Goal: Find specific page/section: Find specific page/section

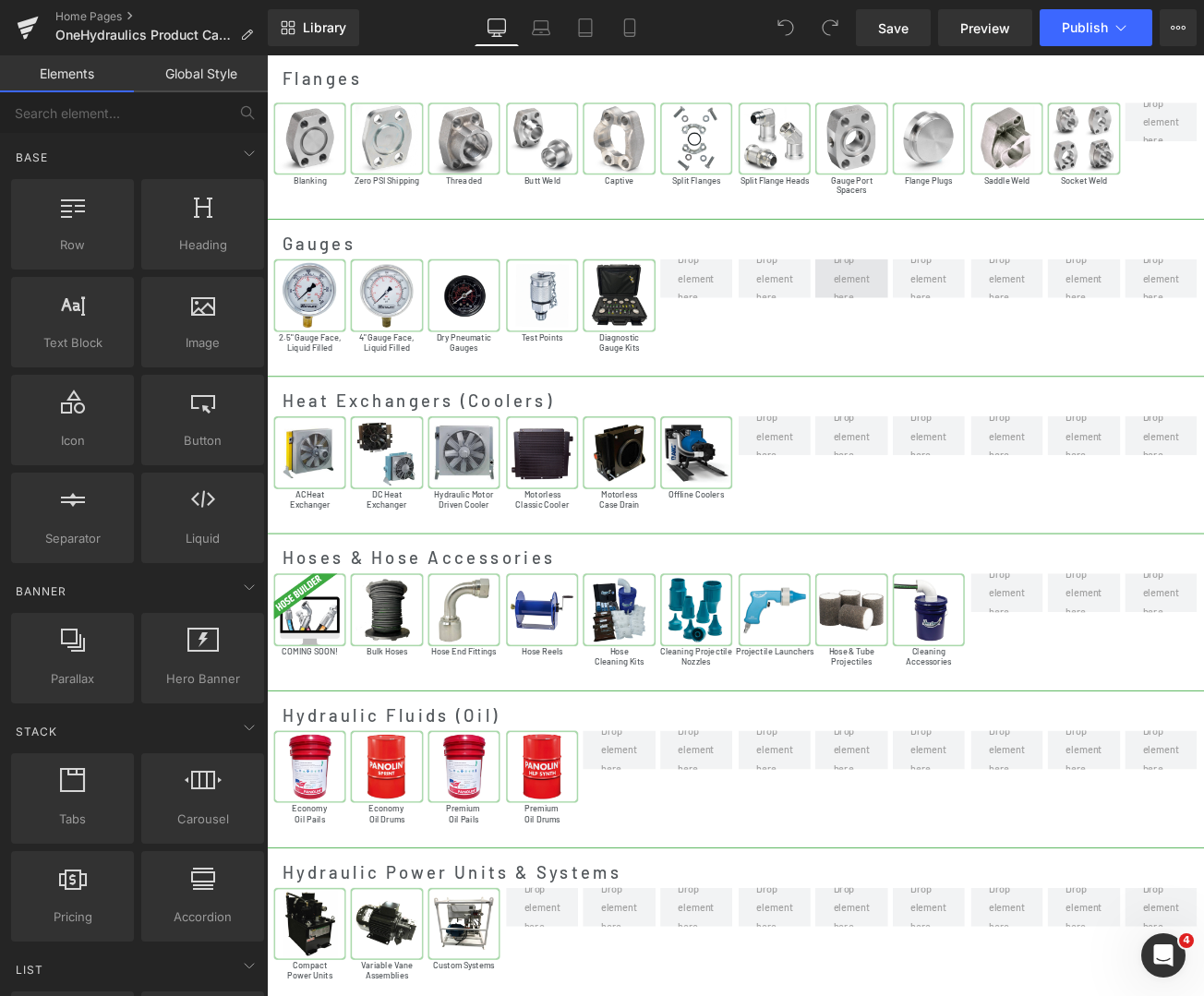
scroll to position [3625, 0]
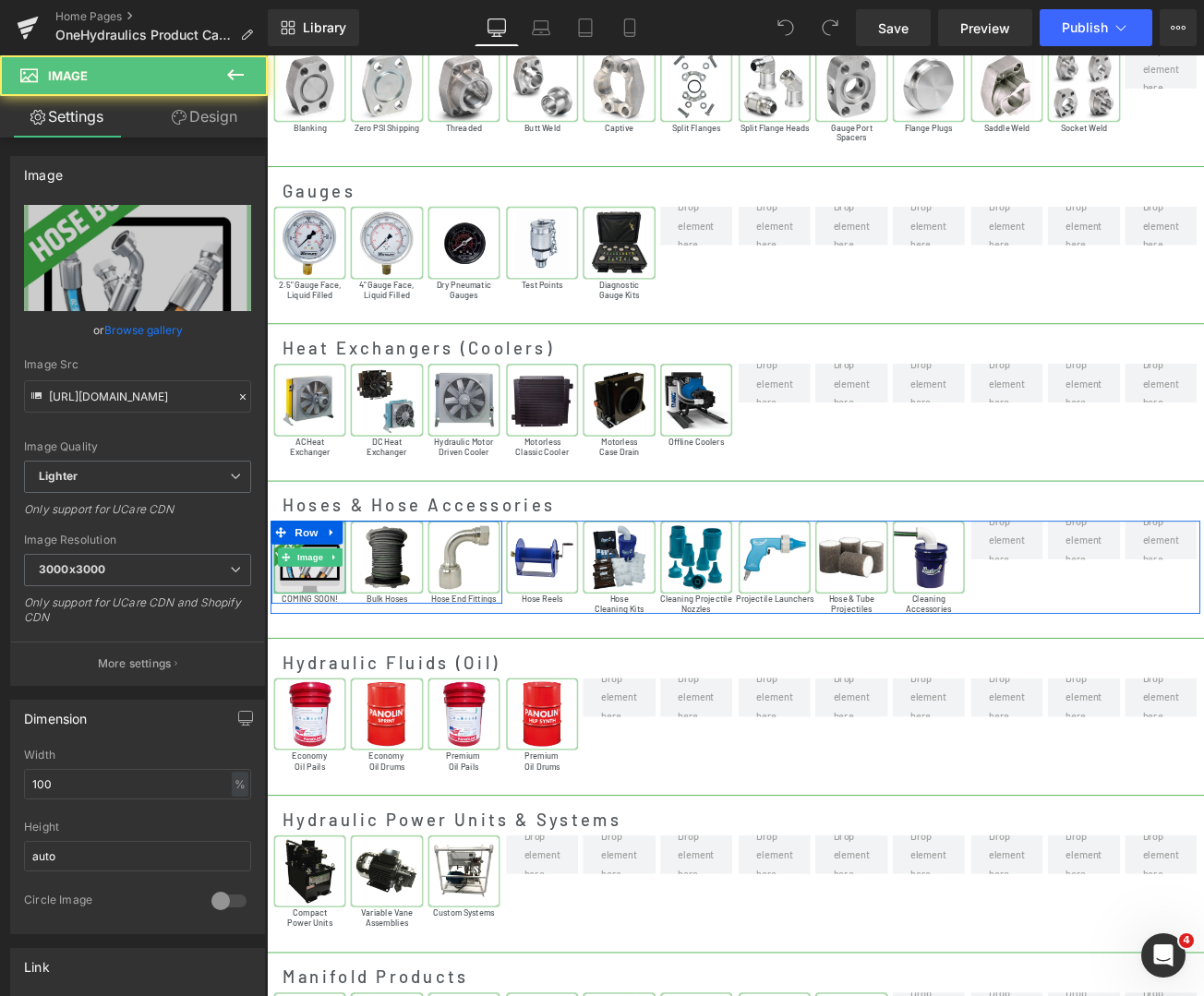
click at [320, 670] on img at bounding box center [318, 653] width 86 height 86
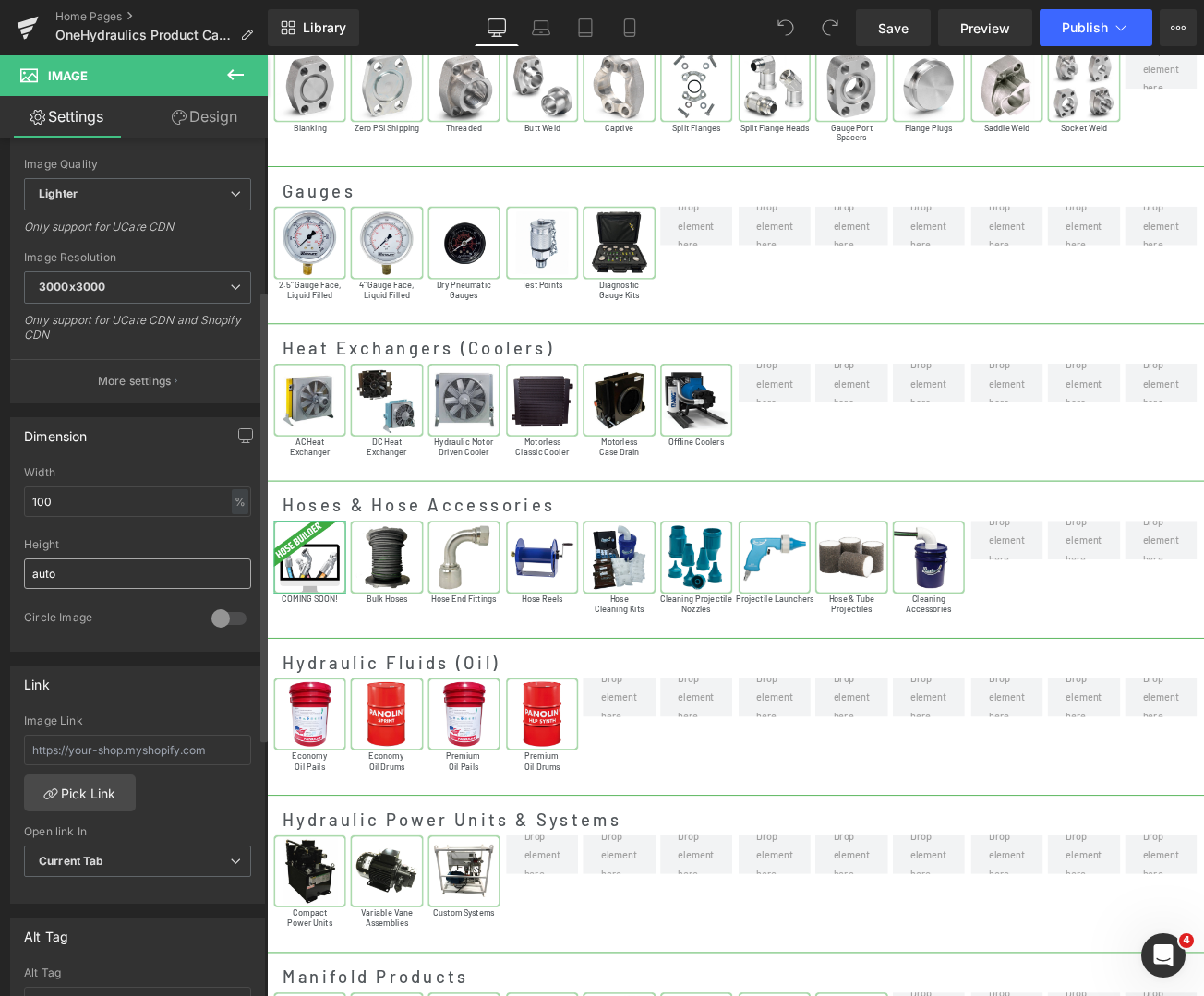
scroll to position [293, 0]
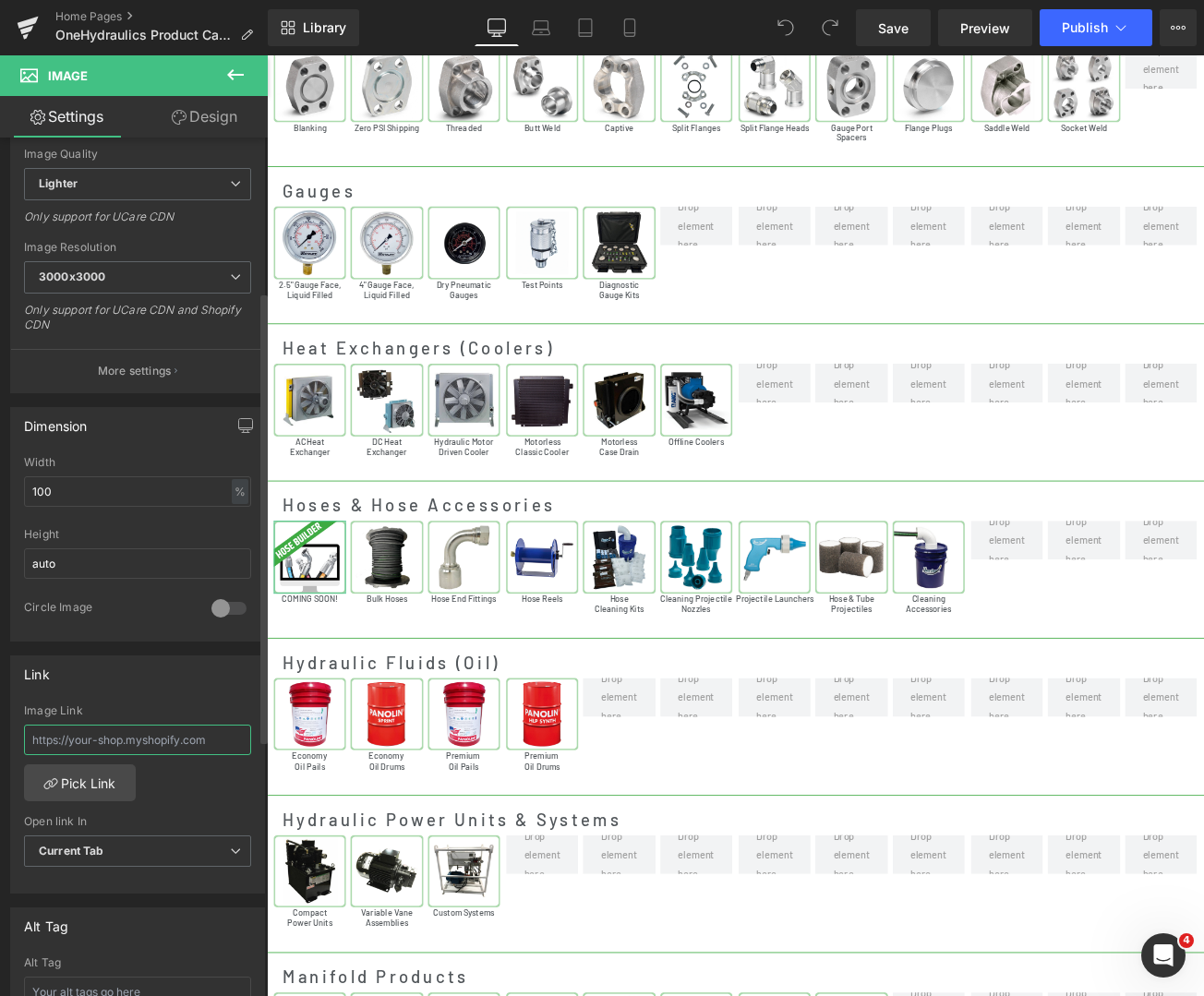
click at [129, 735] on input "text" at bounding box center [137, 740] width 227 height 31
paste input "[URL][DOMAIN_NAME]"
type input "[URL][DOMAIN_NAME]"
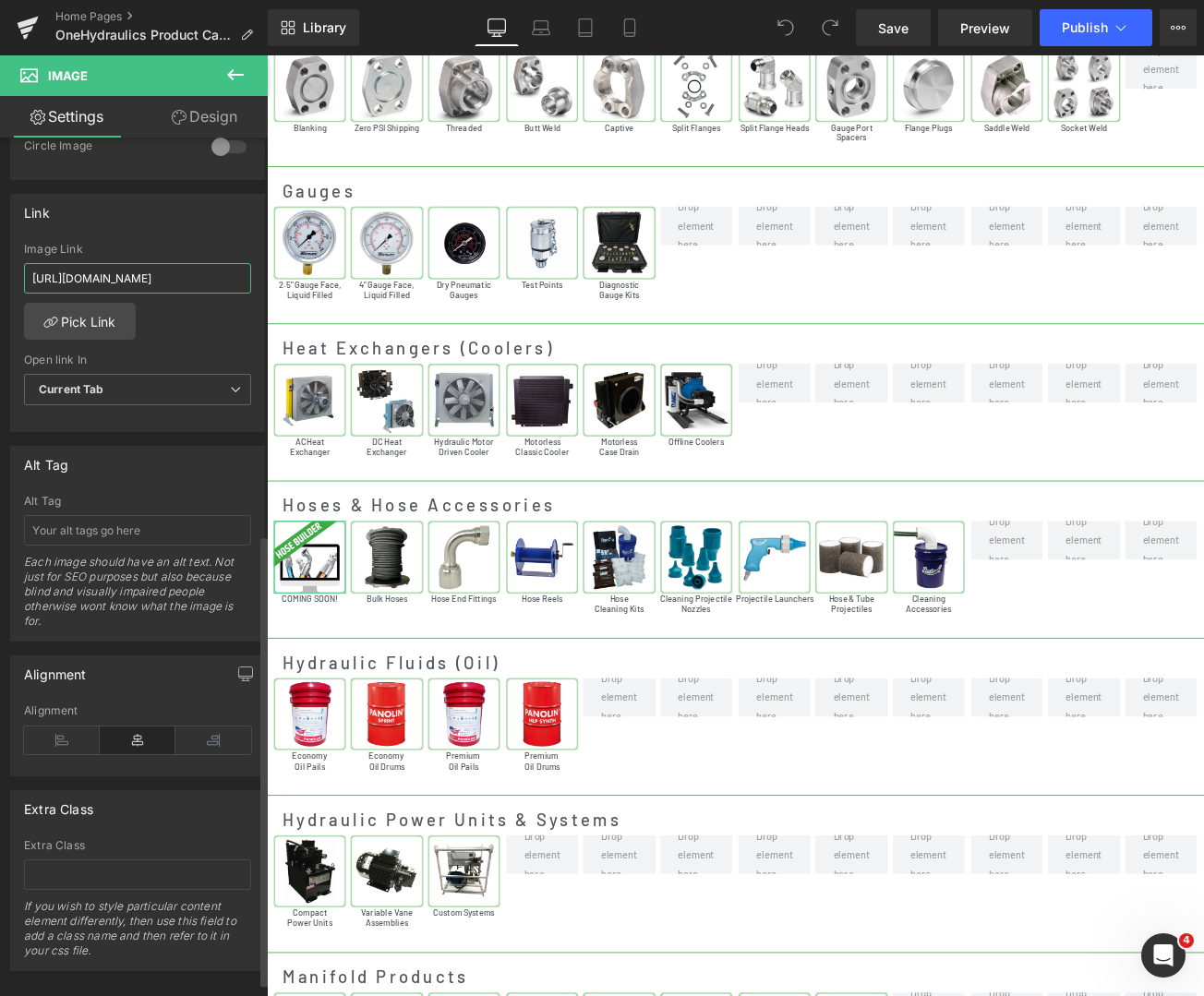
scroll to position [780, 0]
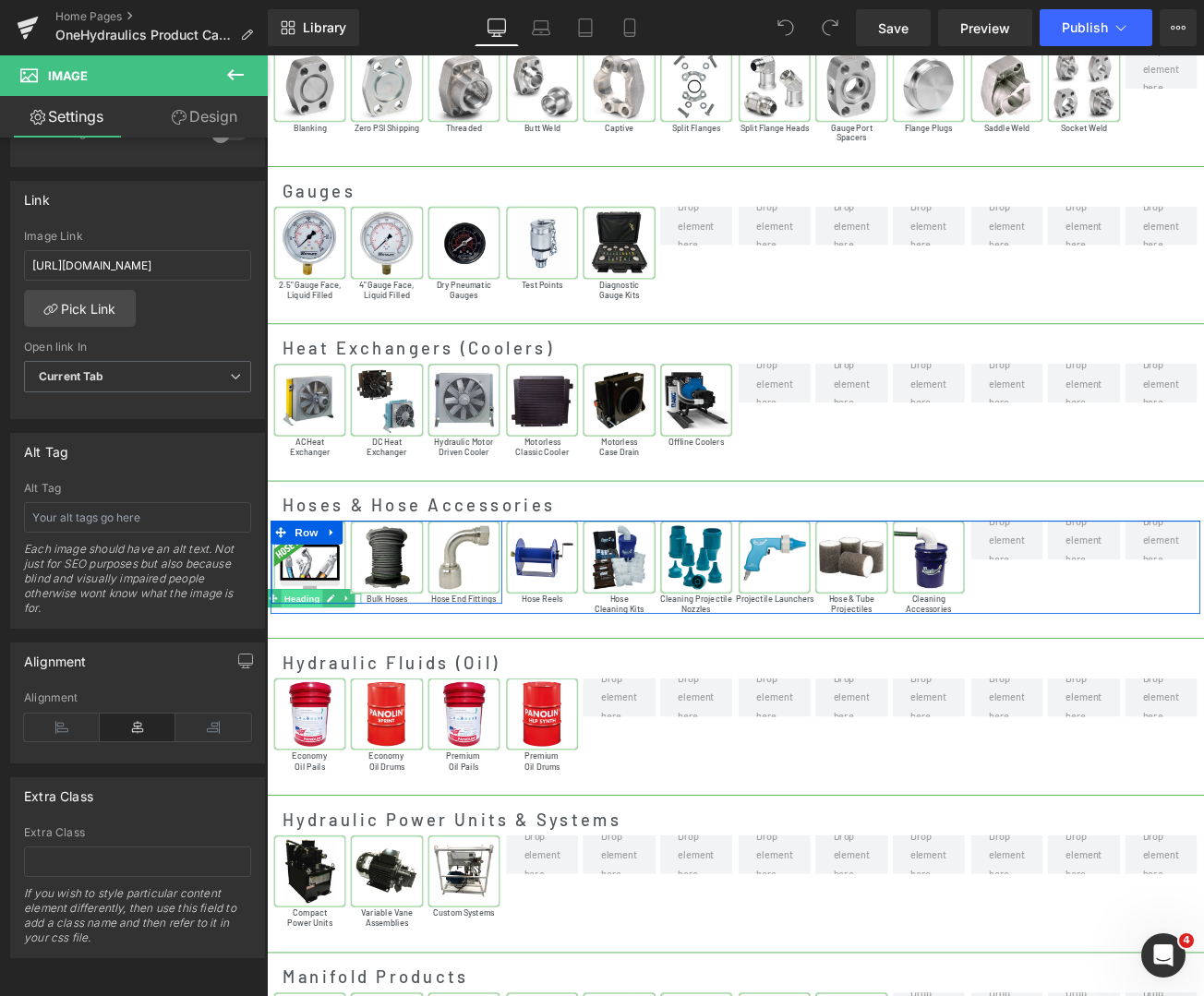
click at [304, 693] on span "Heading" at bounding box center [308, 703] width 50 height 22
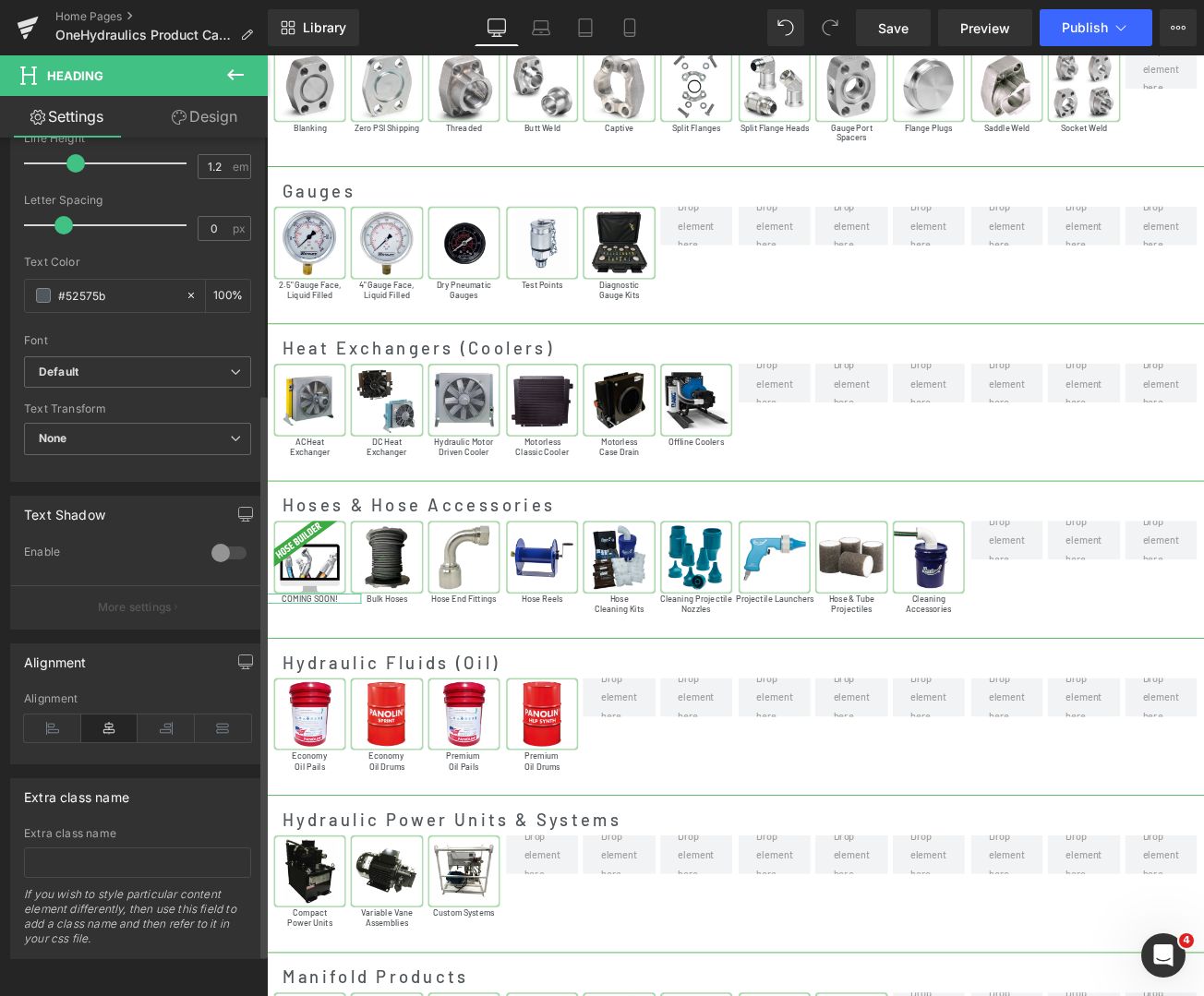
scroll to position [451, 0]
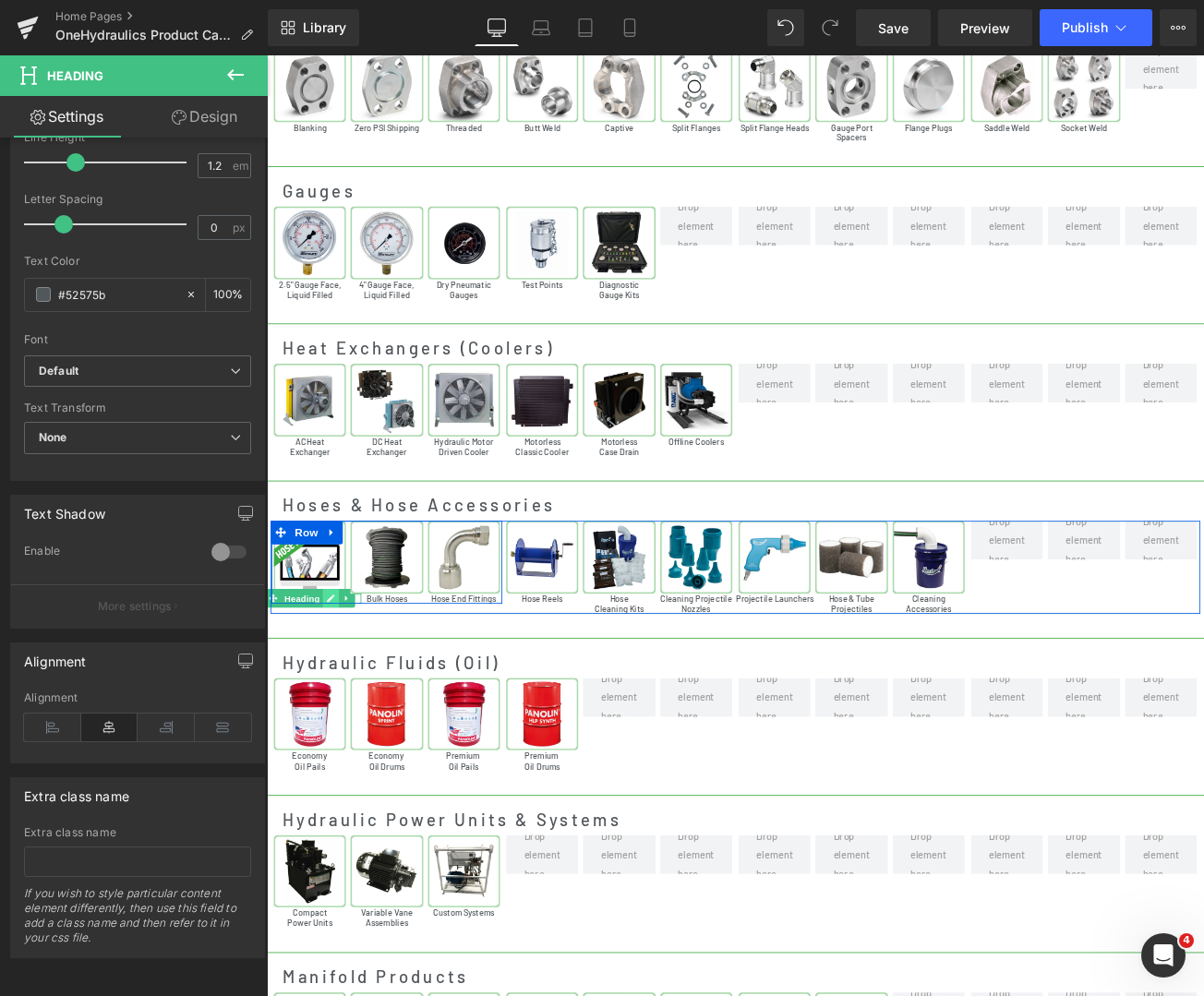
click at [338, 697] on icon at bounding box center [343, 701] width 11 height 11
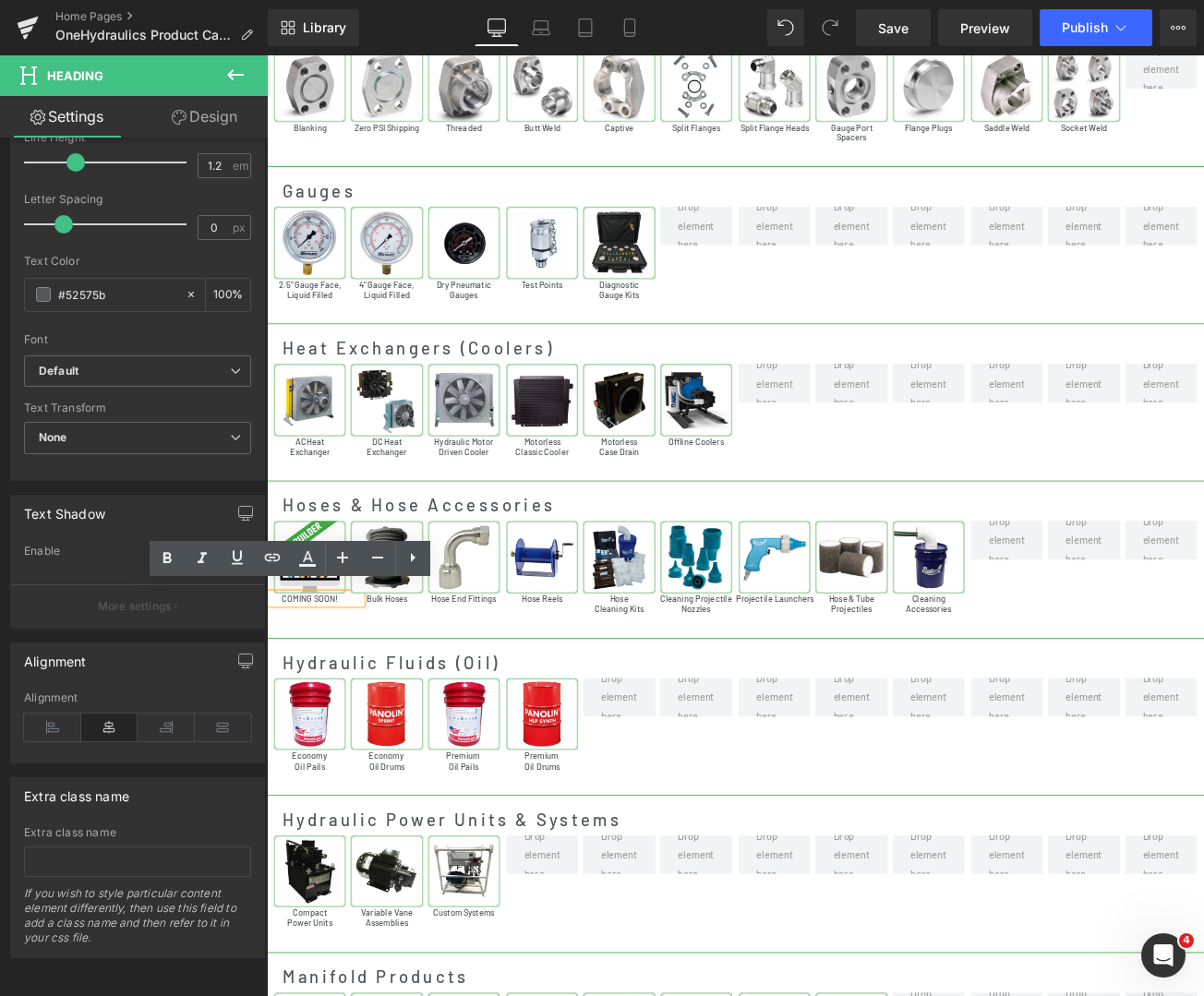
click at [337, 697] on h1 "COMING SOON!" at bounding box center [318, 702] width 123 height 12
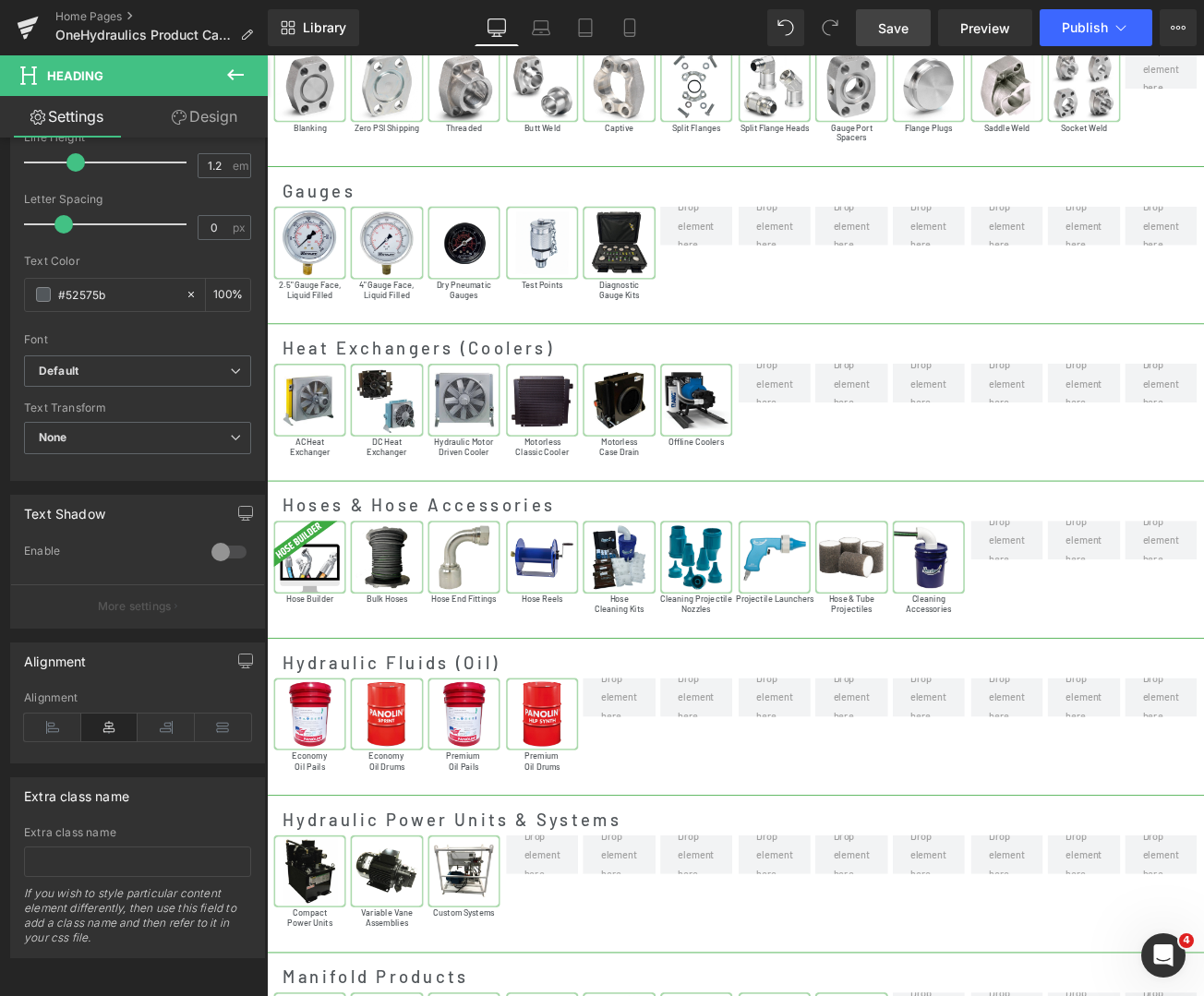
click at [904, 21] on span "Save" at bounding box center [894, 28] width 31 height 19
click at [1080, 33] on span "Publish" at bounding box center [1085, 27] width 46 height 14
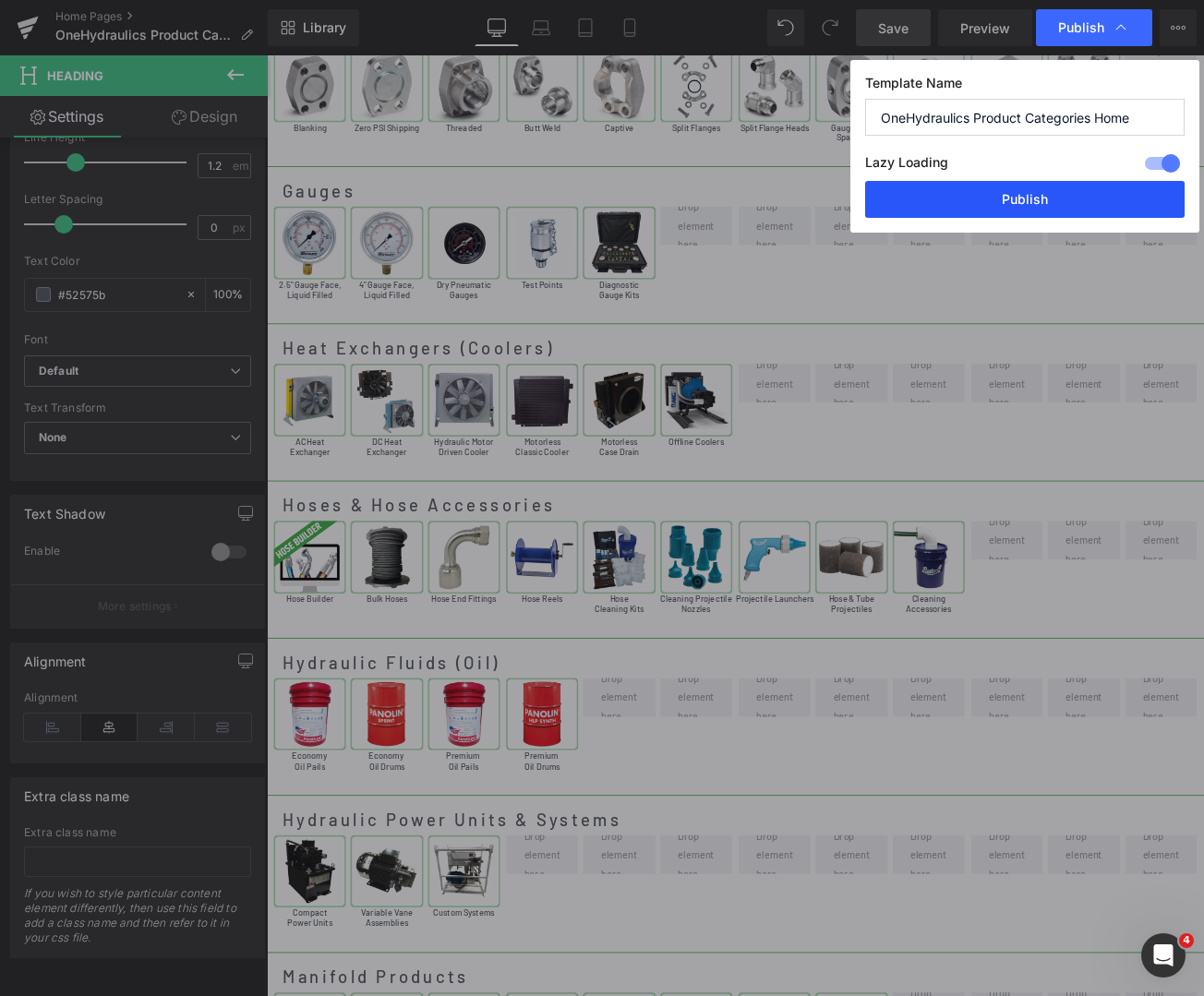
drag, startPoint x: 1053, startPoint y: 194, endPoint x: 960, endPoint y: 160, distance: 99.0
click at [1053, 194] on button "Publish" at bounding box center [1024, 199] width 320 height 37
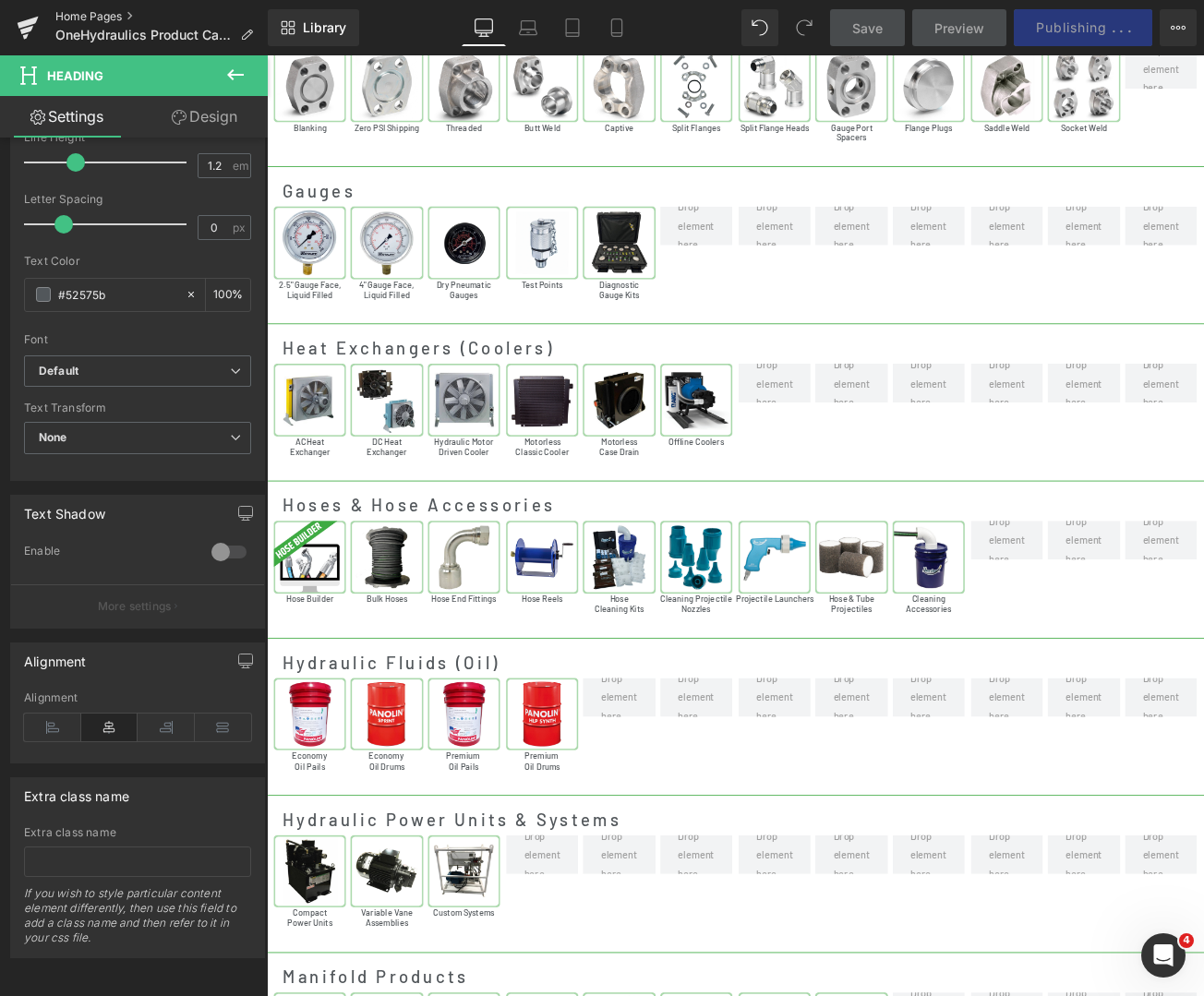
click at [104, 13] on link "Home Pages" at bounding box center [161, 16] width 213 height 14
